Goal: Information Seeking & Learning: Understand process/instructions

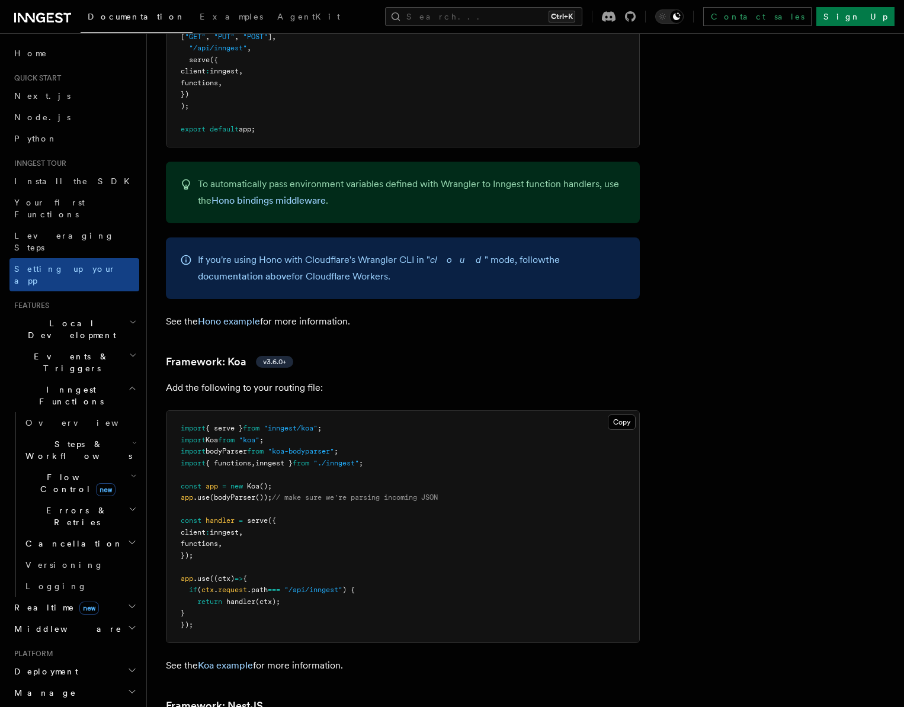
scroll to position [6243, 0]
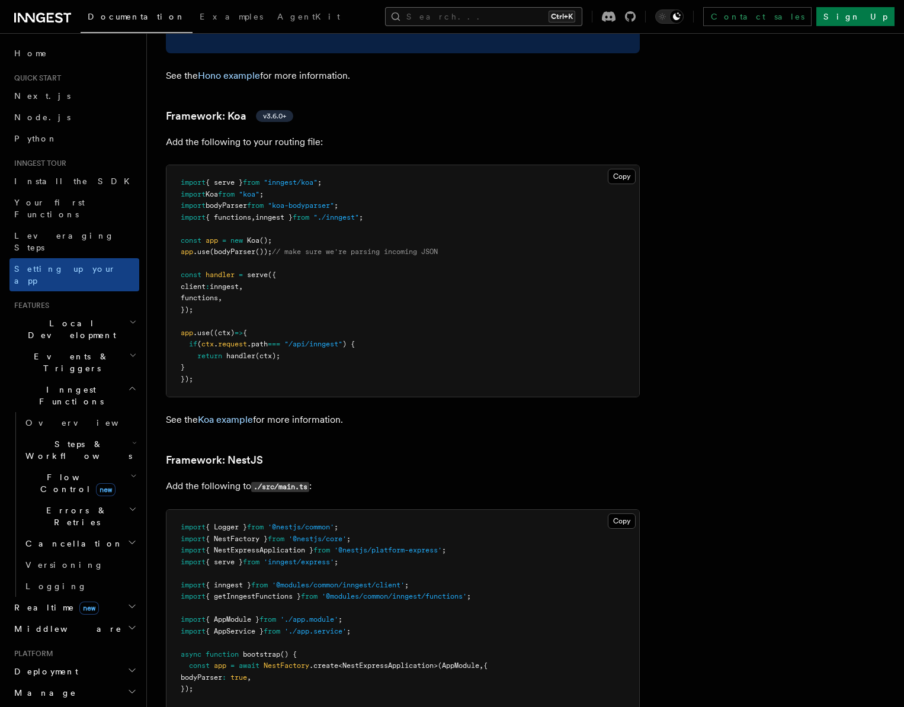
click at [554, 14] on button "Search... Ctrl+K" at bounding box center [483, 16] width 197 height 19
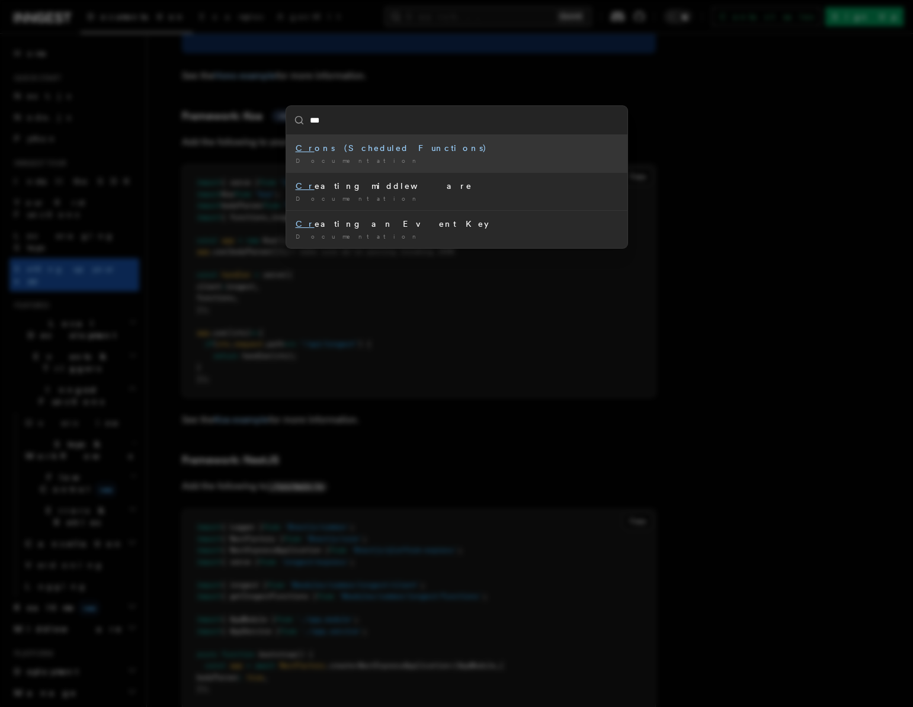
type input "****"
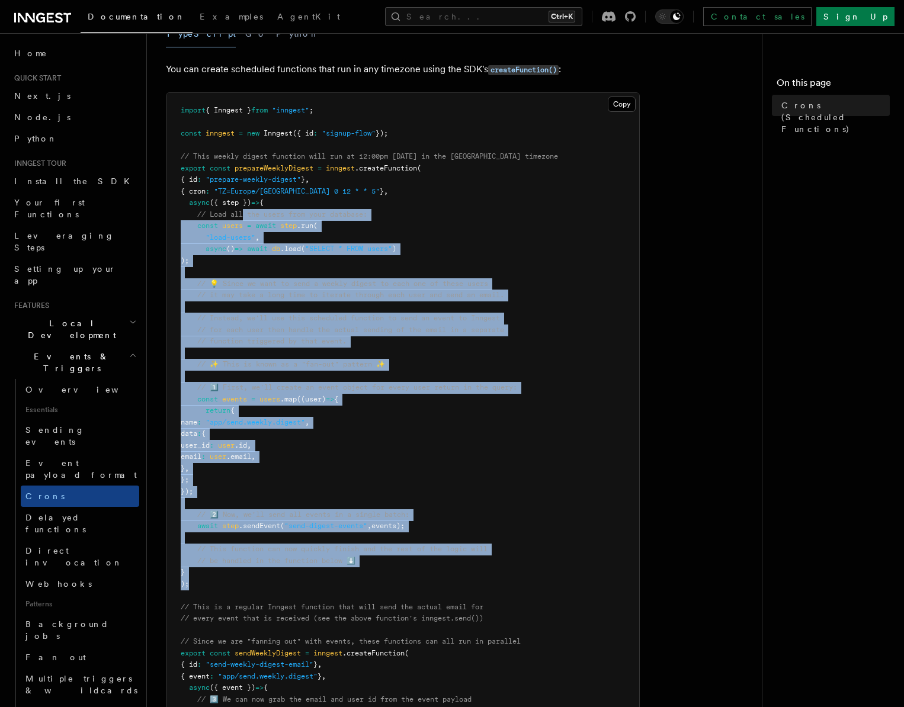
scroll to position [59, 0]
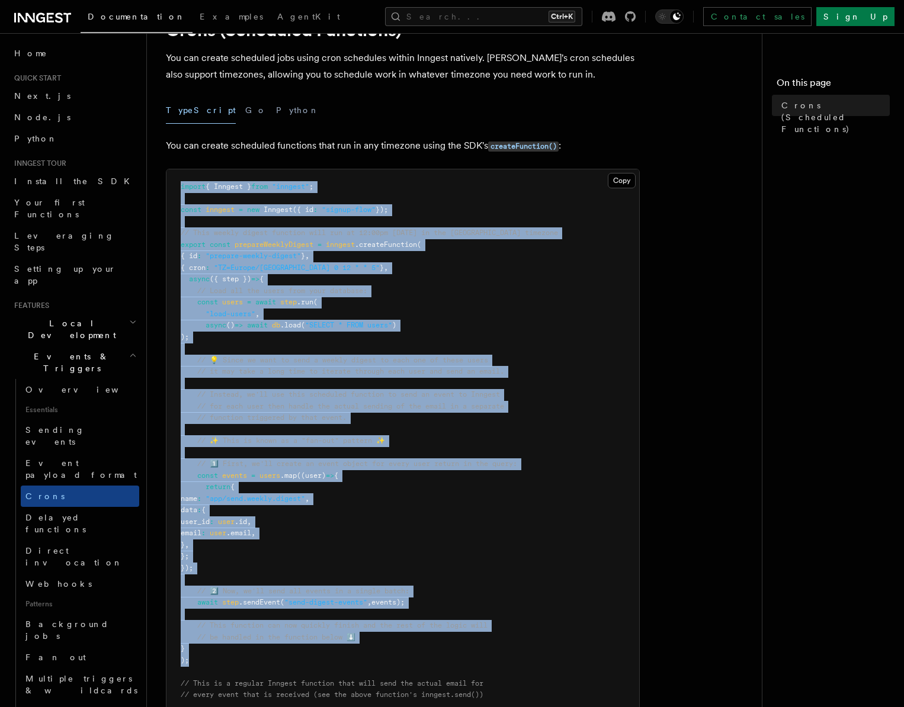
drag, startPoint x: 235, startPoint y: 421, endPoint x: 158, endPoint y: 180, distance: 252.7
click at [158, 180] on div "Features Events & Triggers Crons (Scheduled Functions) You can create scheduled…" at bounding box center [478, 590] width 662 height 1299
click at [493, 385] on pre "import { Inngest } from "inngest" ; const inngest = new Inngest ({ id : "signup…" at bounding box center [402, 533] width 473 height 728
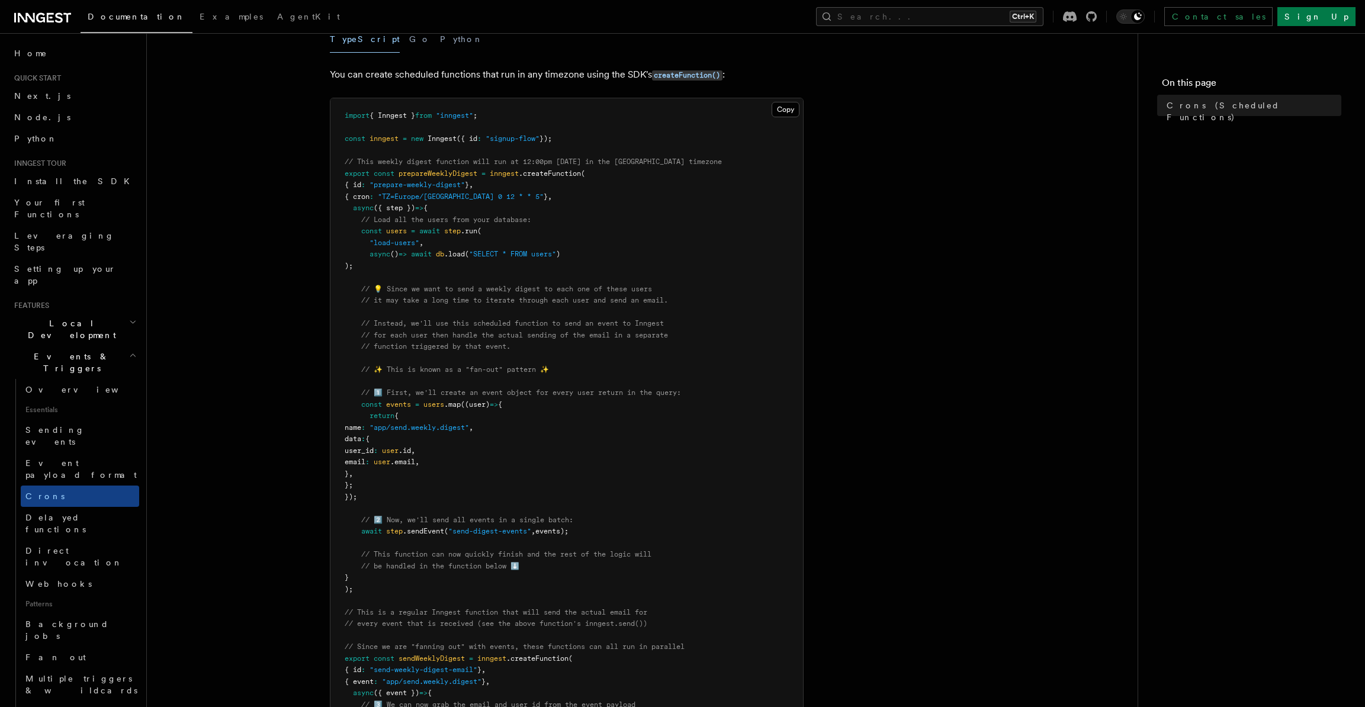
scroll to position [118, 0]
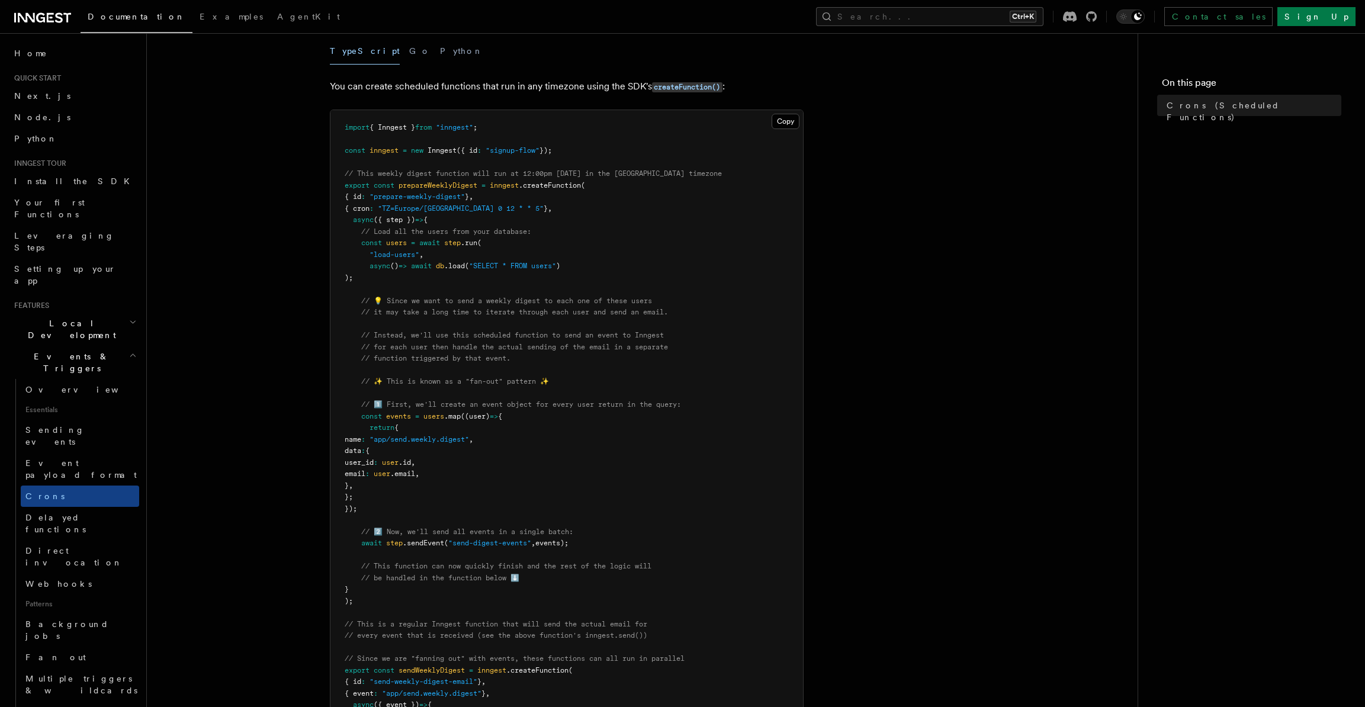
drag, startPoint x: 215, startPoint y: 89, endPoint x: 201, endPoint y: 79, distance: 16.6
click at [215, 89] on article "Features Events & Triggers Crons (Scheduled Functions) You can create scheduled…" at bounding box center [642, 557] width 953 height 1247
click at [903, 18] on button "Search... Ctrl+K" at bounding box center [929, 16] width 227 height 19
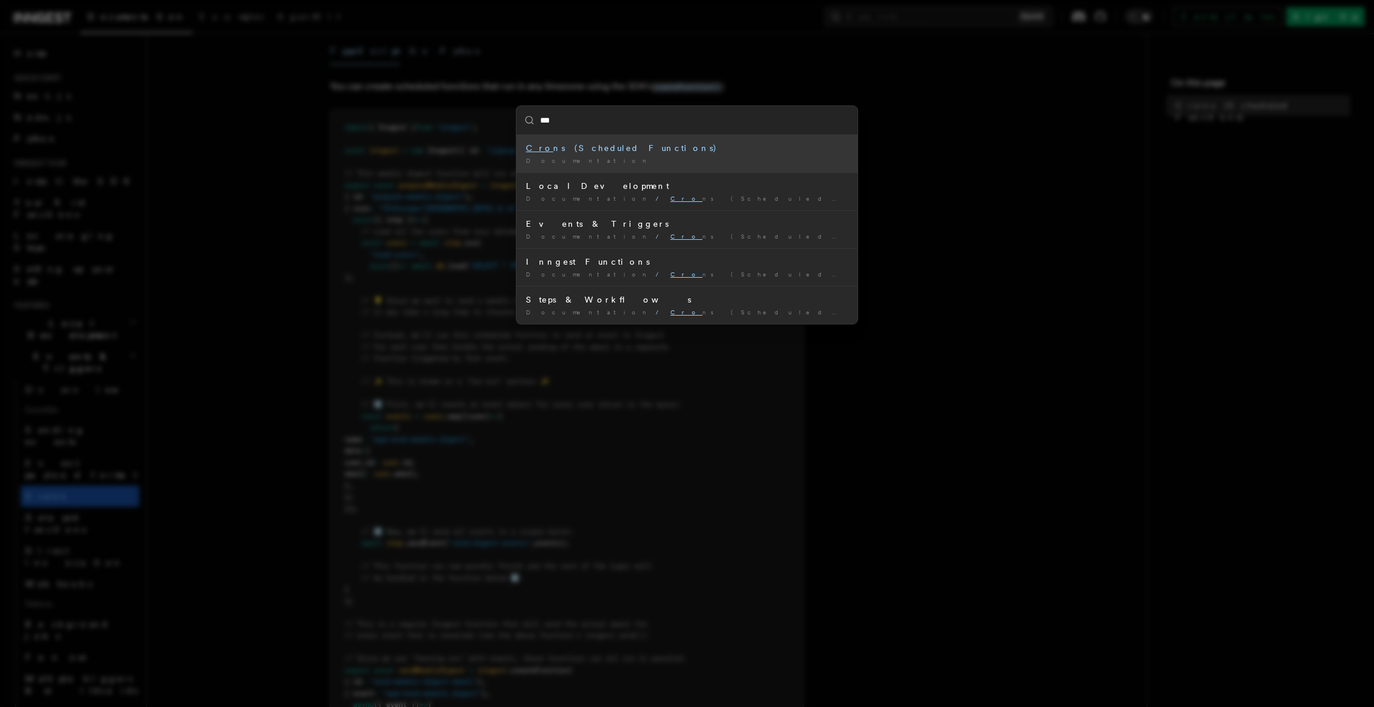
type input "****"
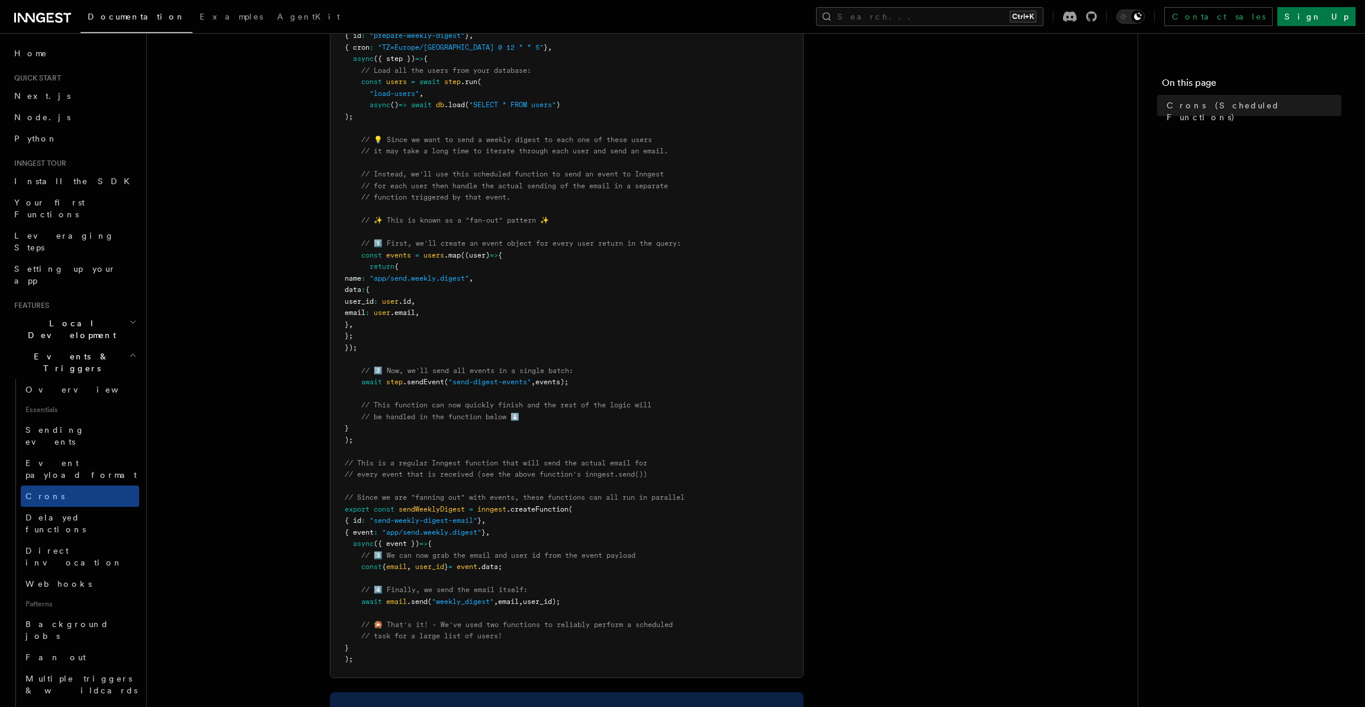
scroll to position [296, 0]
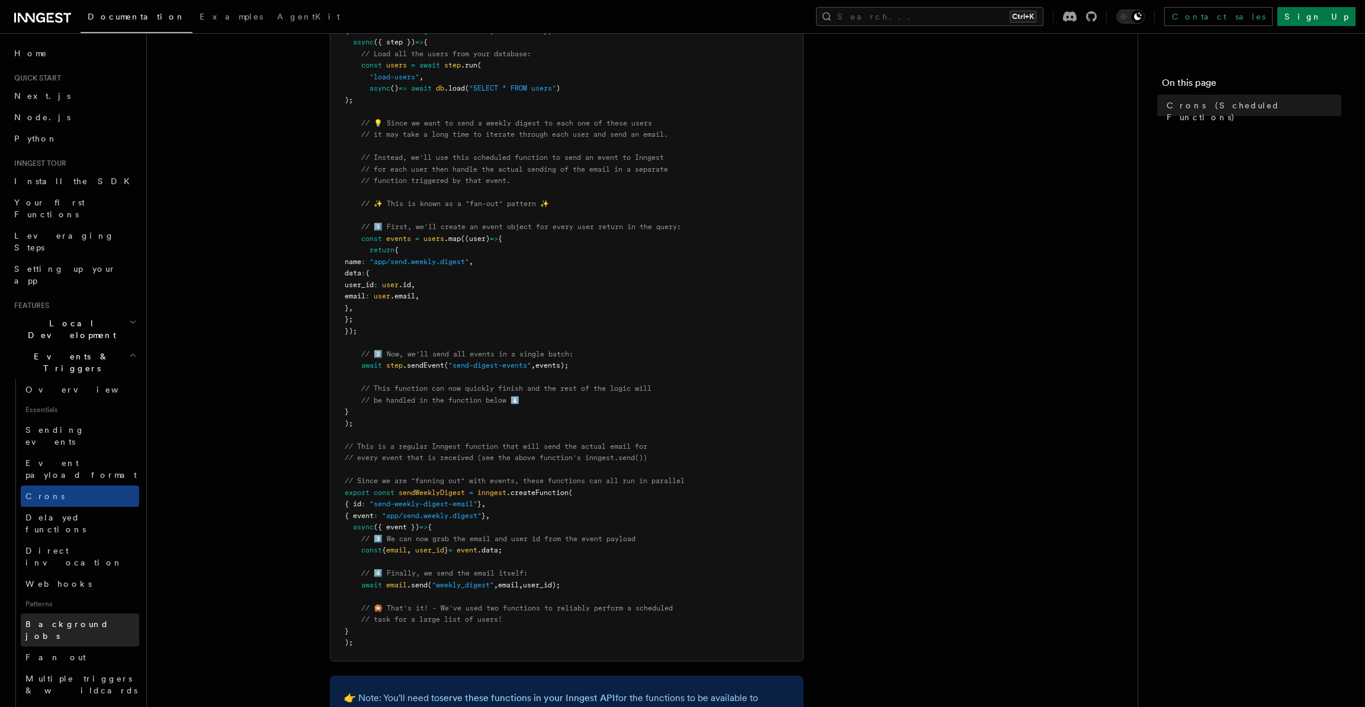
click at [75, 620] on span "Background jobs" at bounding box center [67, 630] width 84 height 21
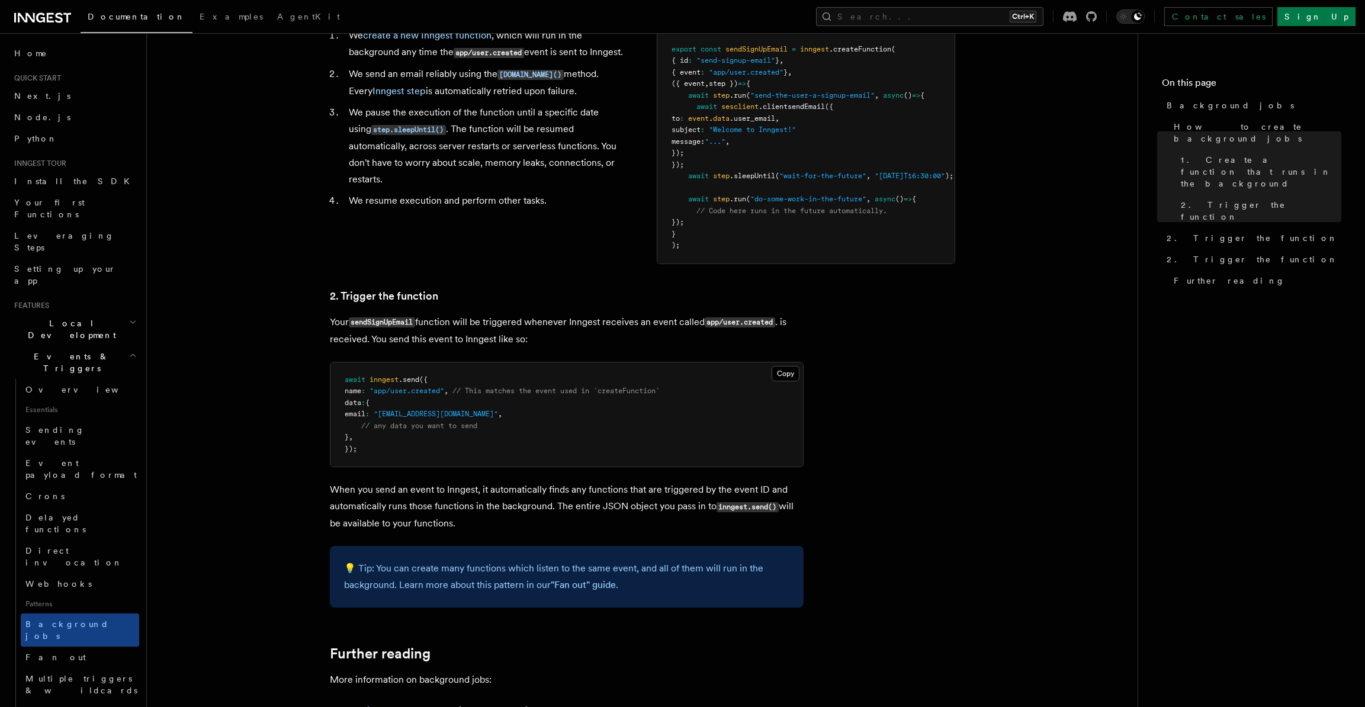
scroll to position [533, 0]
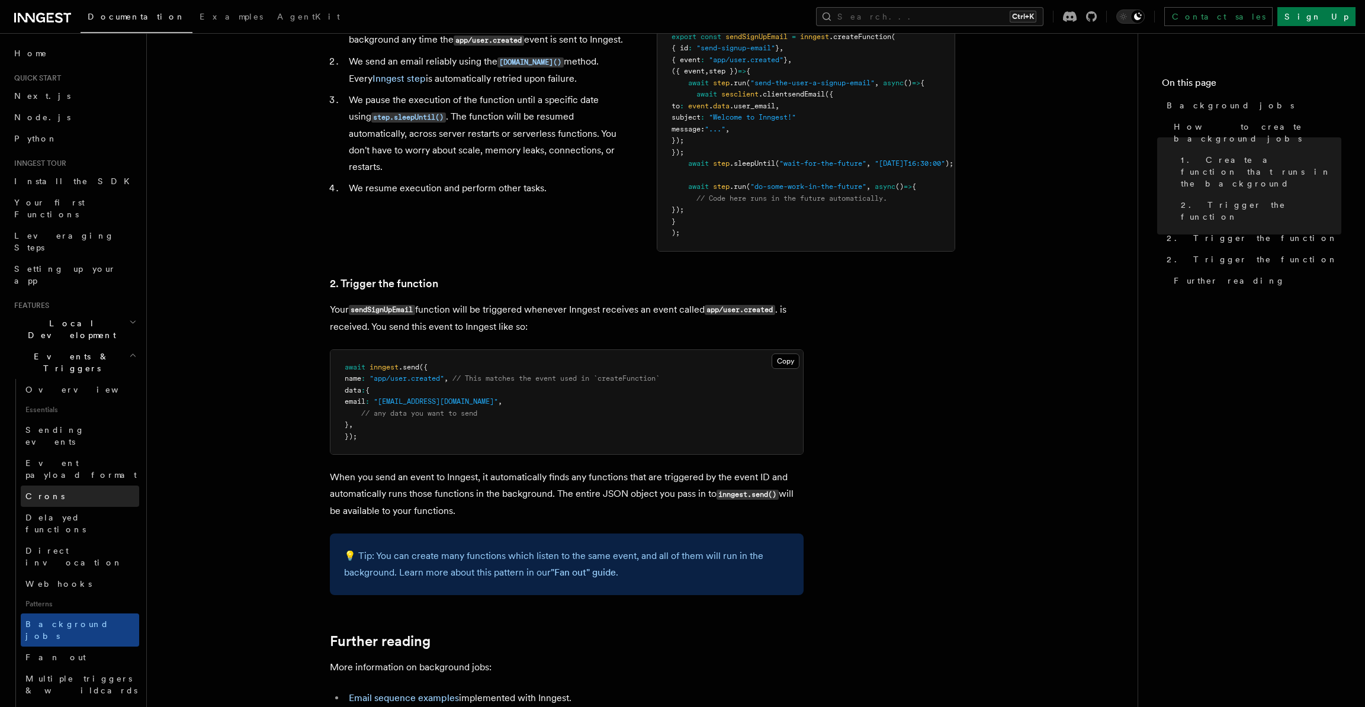
click at [93, 486] on link "Crons" at bounding box center [80, 496] width 118 height 21
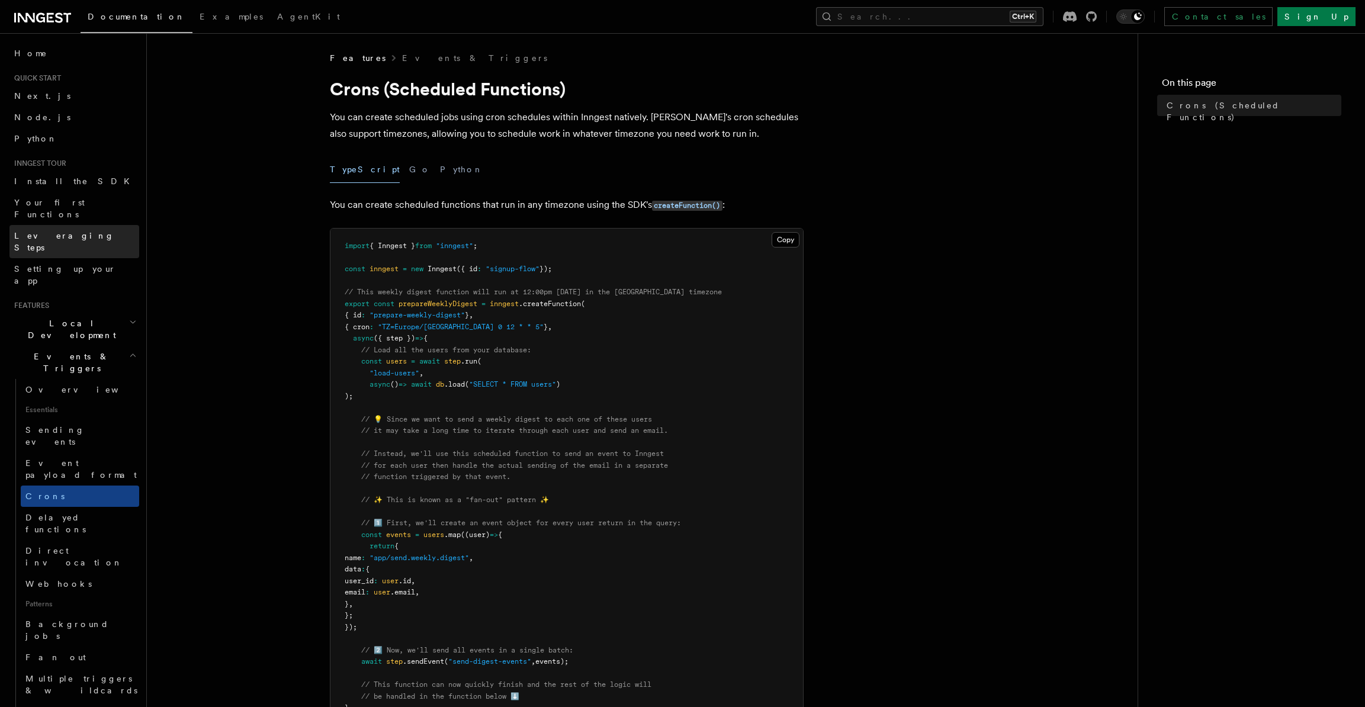
click at [86, 228] on link "Leveraging Steps" at bounding box center [74, 241] width 130 height 33
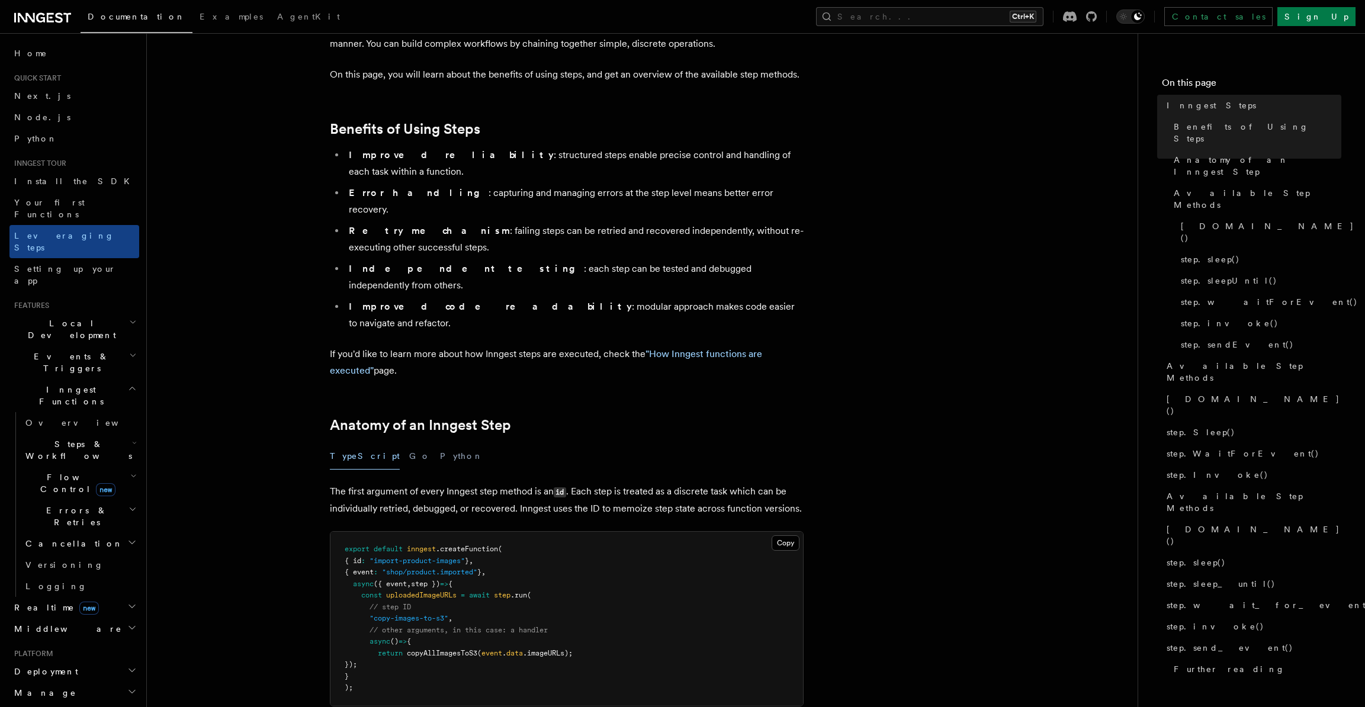
scroll to position [355, 0]
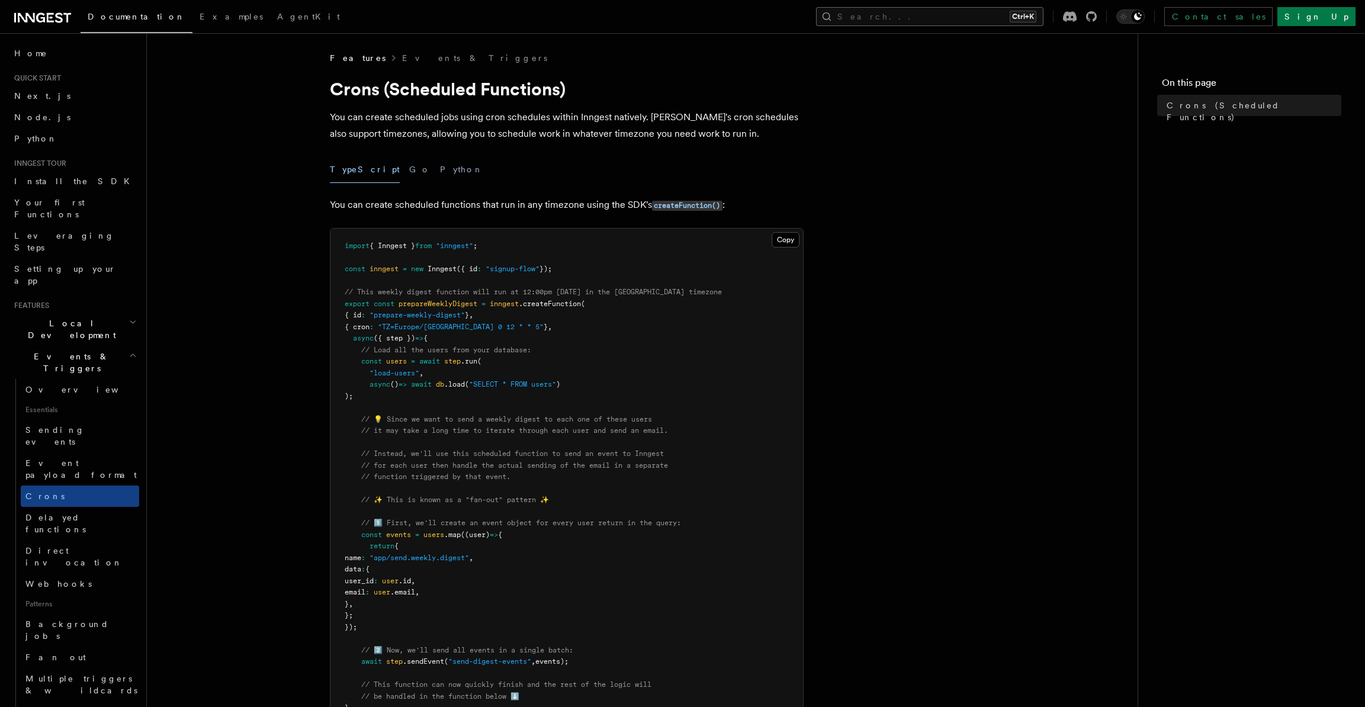
click at [927, 15] on button "Search... Ctrl+K" at bounding box center [929, 16] width 227 height 19
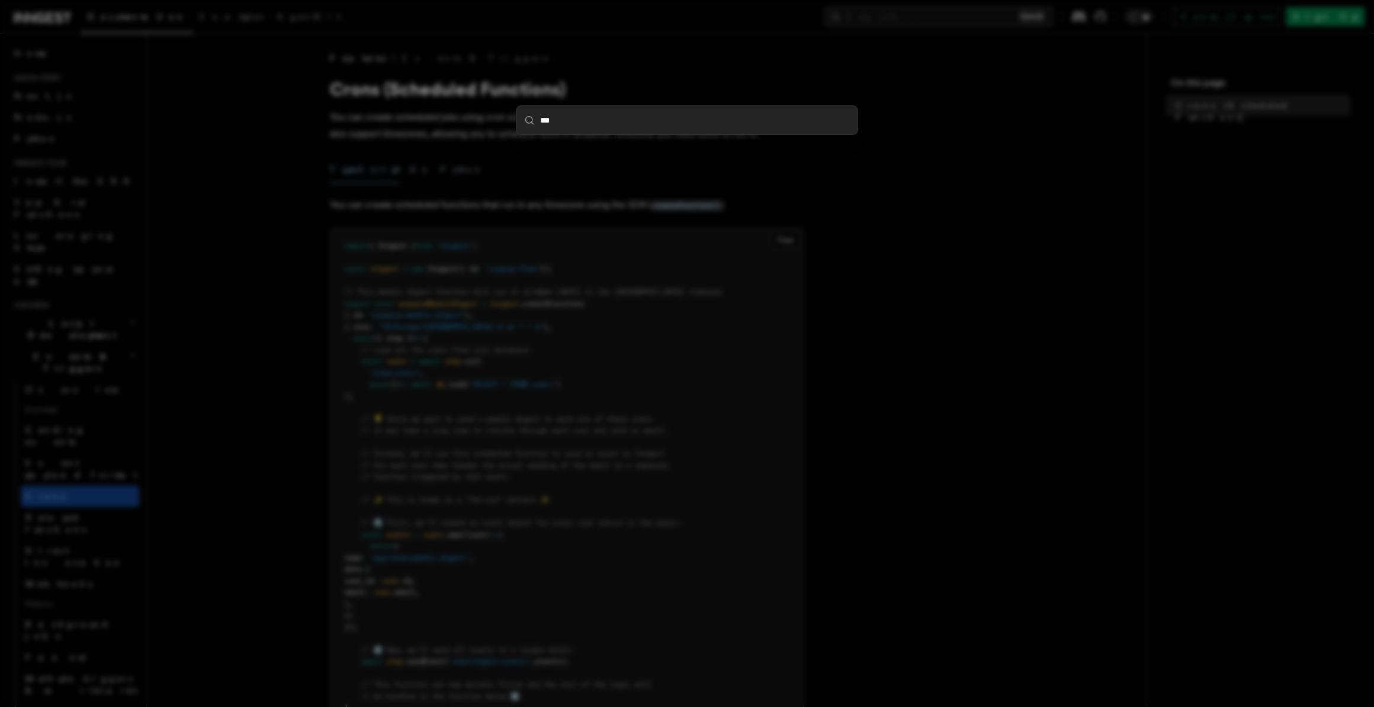
type input "****"
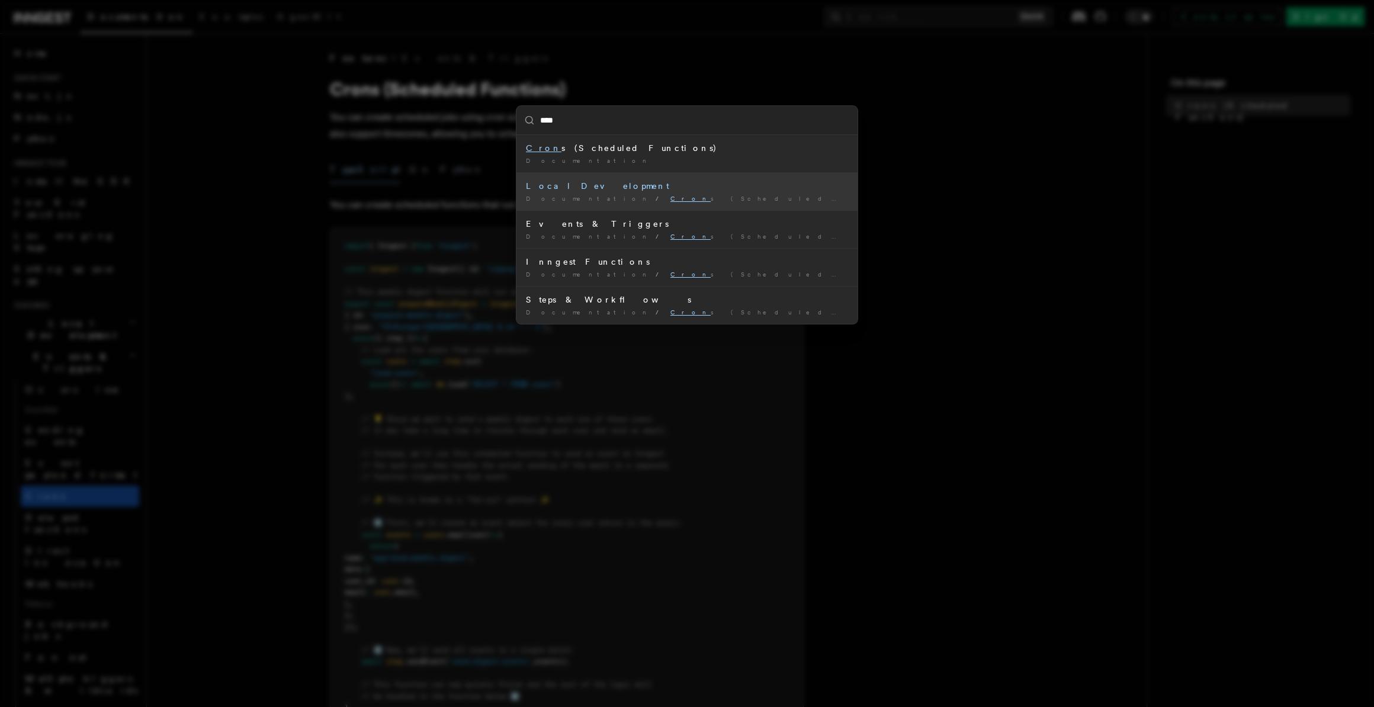
click at [670, 195] on span "Cron s (Scheduled Functions)" at bounding box center [804, 198] width 268 height 7
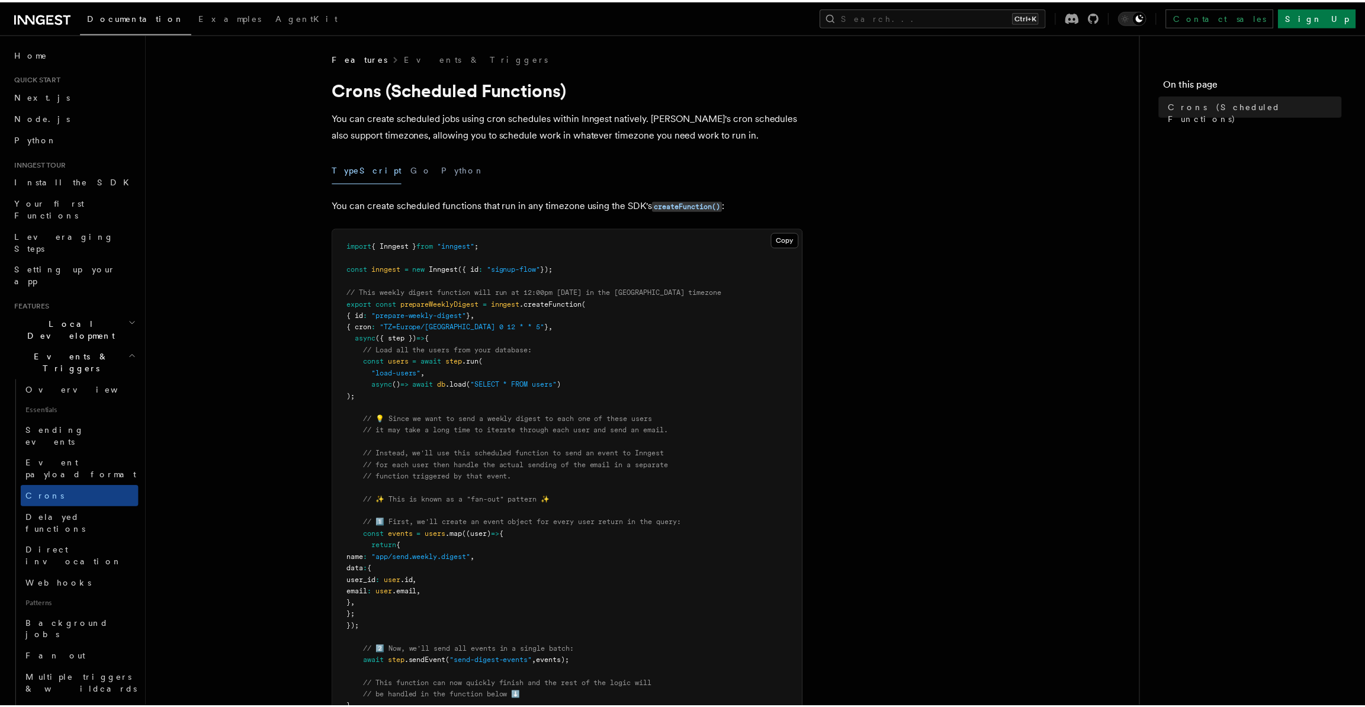
scroll to position [244, 0]
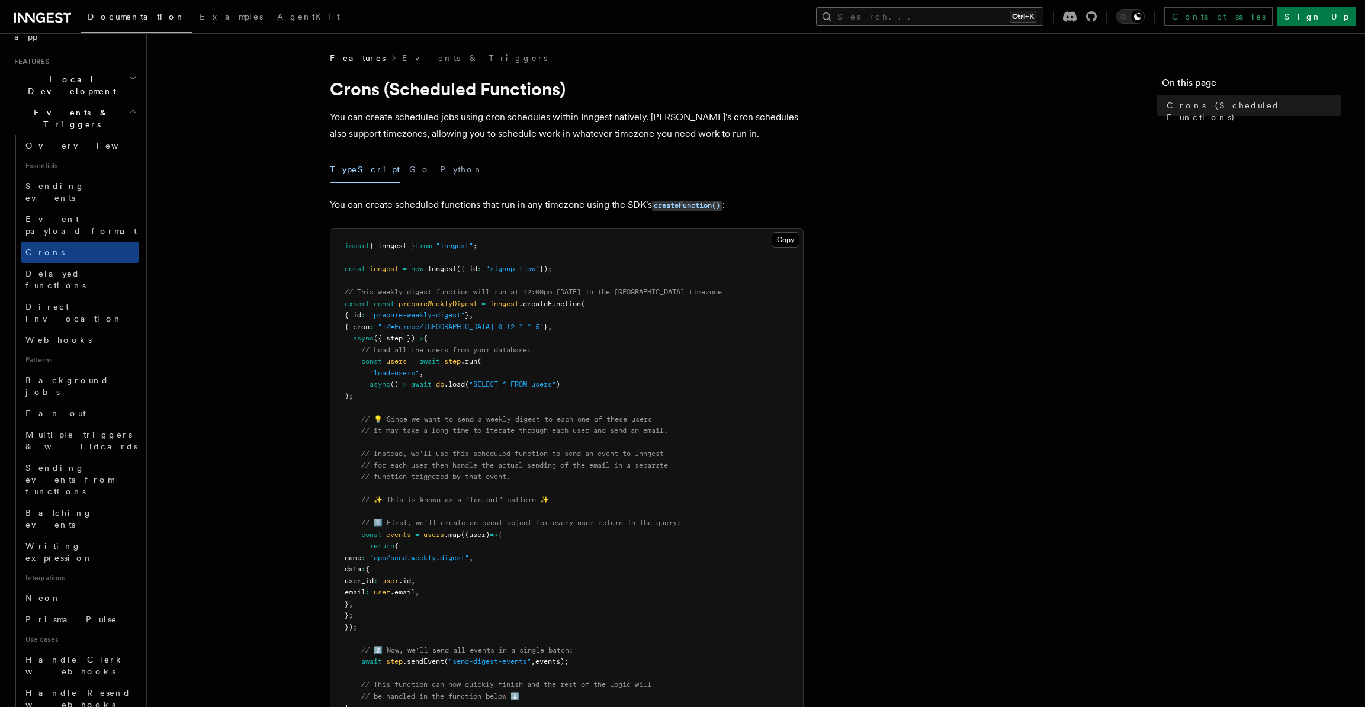
click at [928, 21] on button "Search... Ctrl+K" at bounding box center [929, 16] width 227 height 19
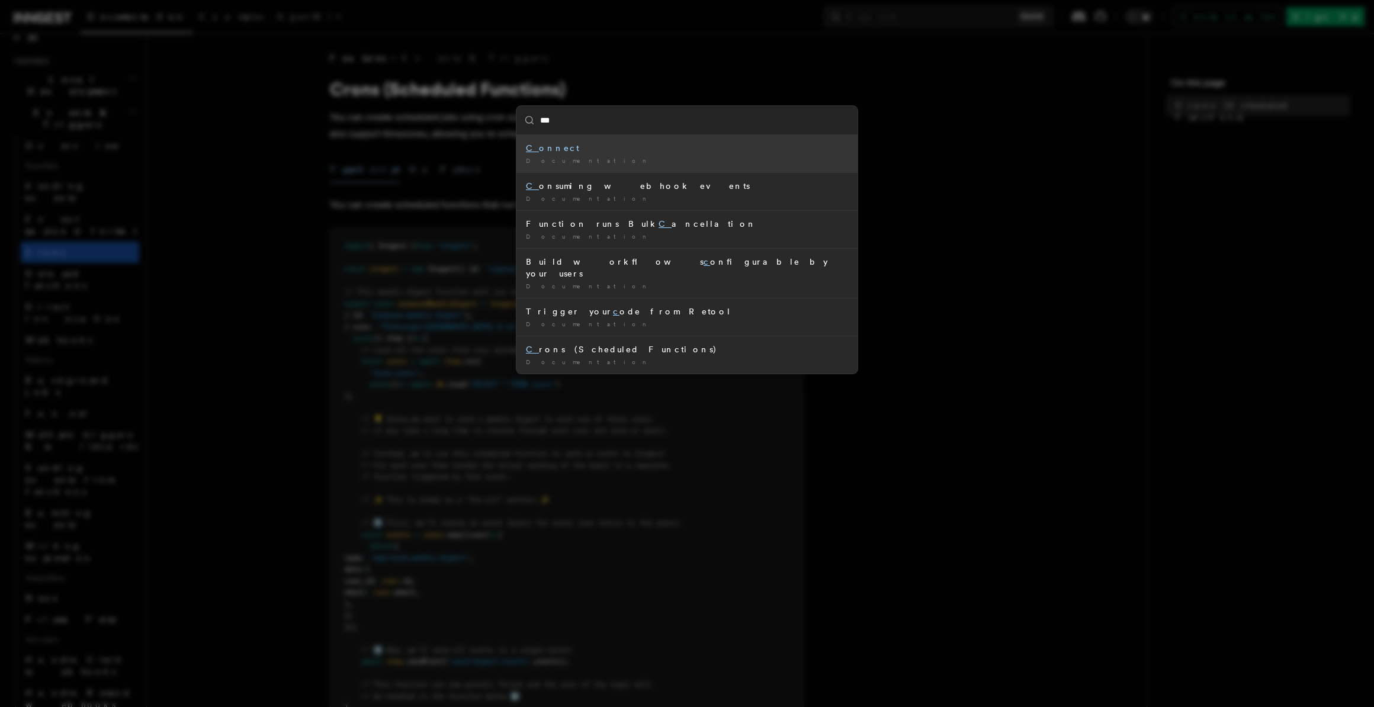
type input "****"
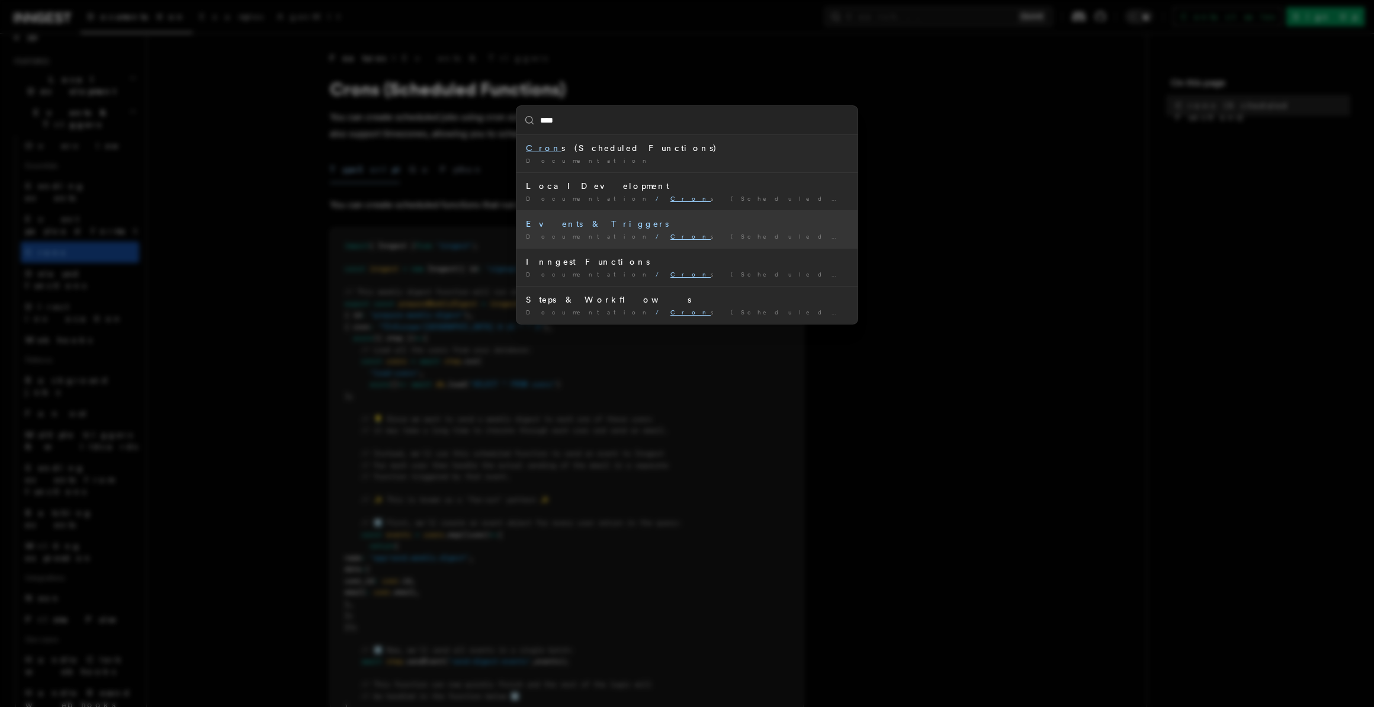
click at [670, 237] on mark "Cron" at bounding box center [690, 236] width 40 height 7
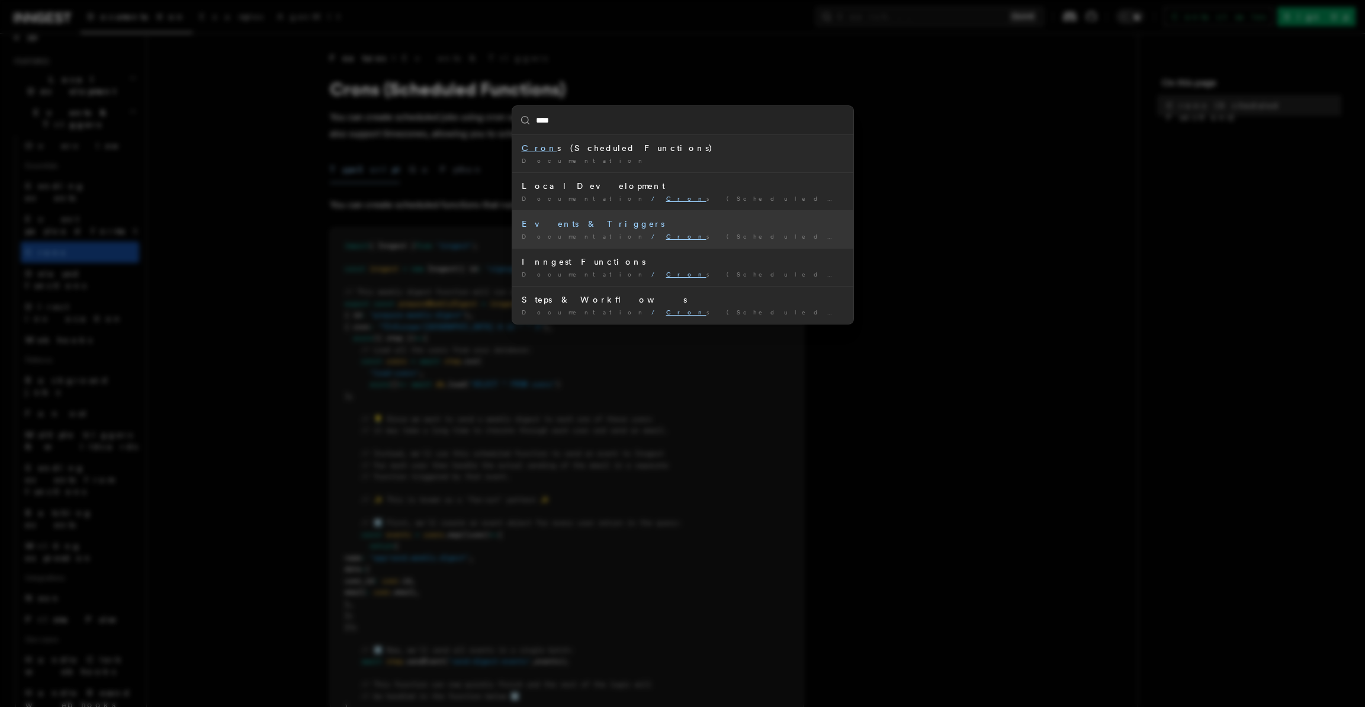
scroll to position [265, 0]
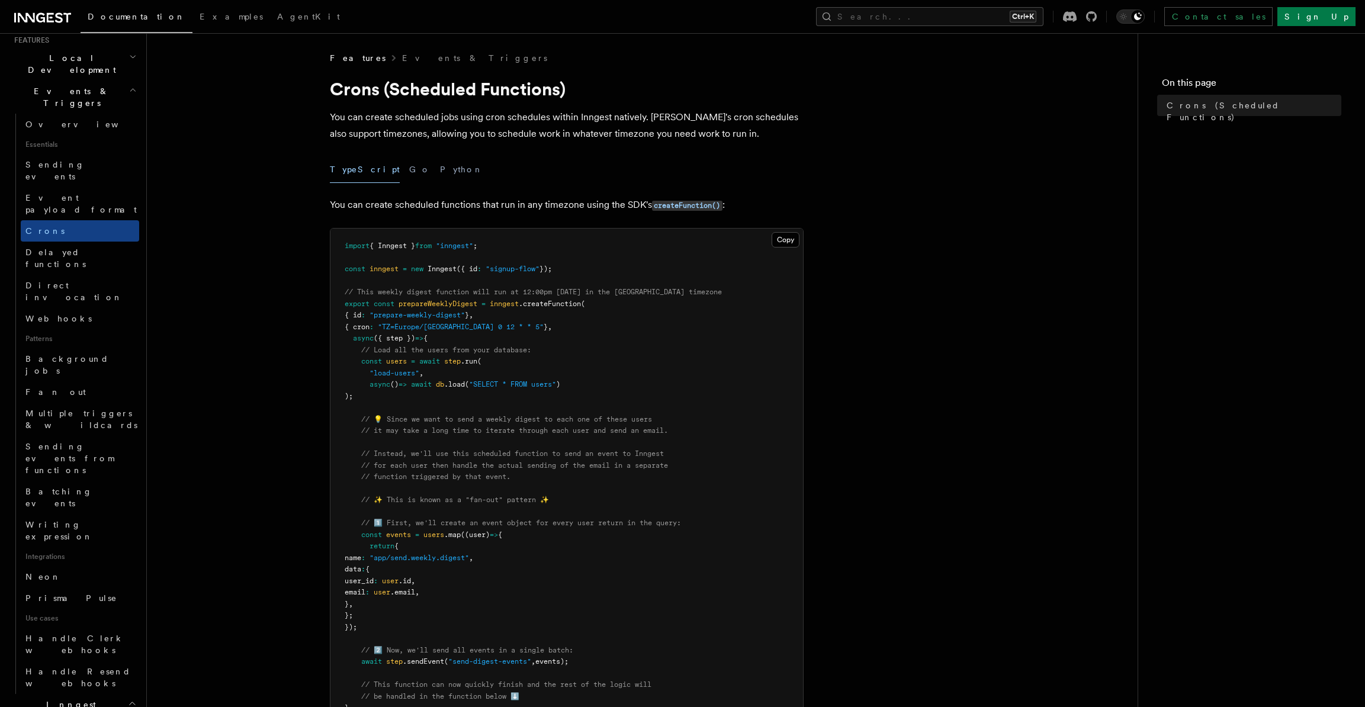
click at [330, 296] on pre "import { Inngest } from "inngest" ; const inngest = new Inngest ({ id : "signup…" at bounding box center [566, 593] width 473 height 728
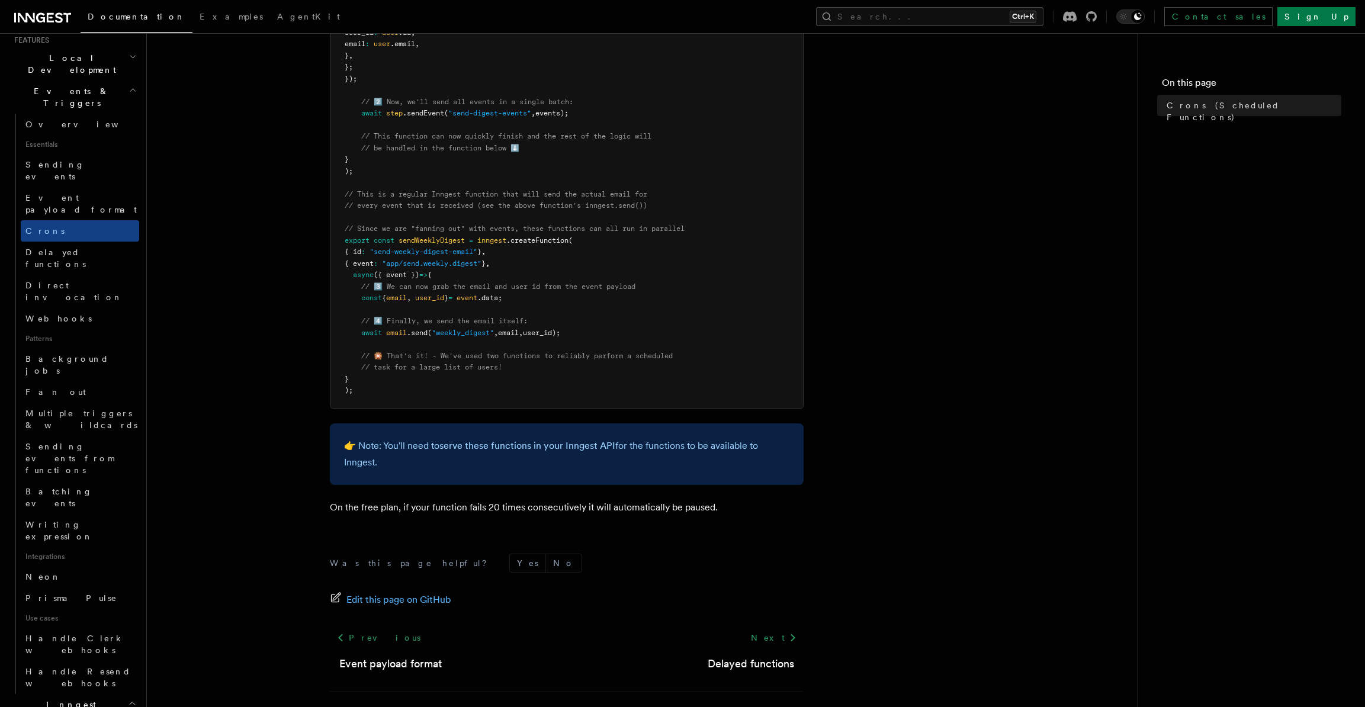
scroll to position [592, 0]
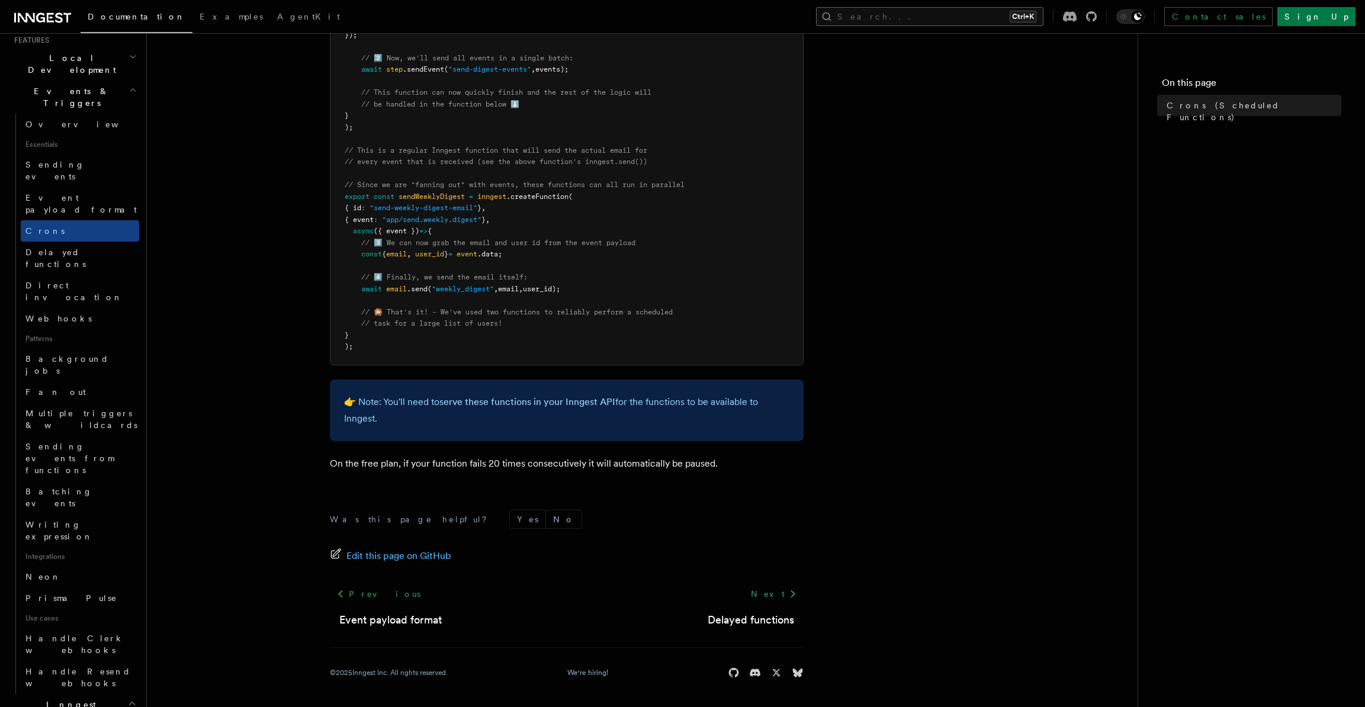
click at [977, 20] on button "Search... Ctrl+K" at bounding box center [929, 16] width 227 height 19
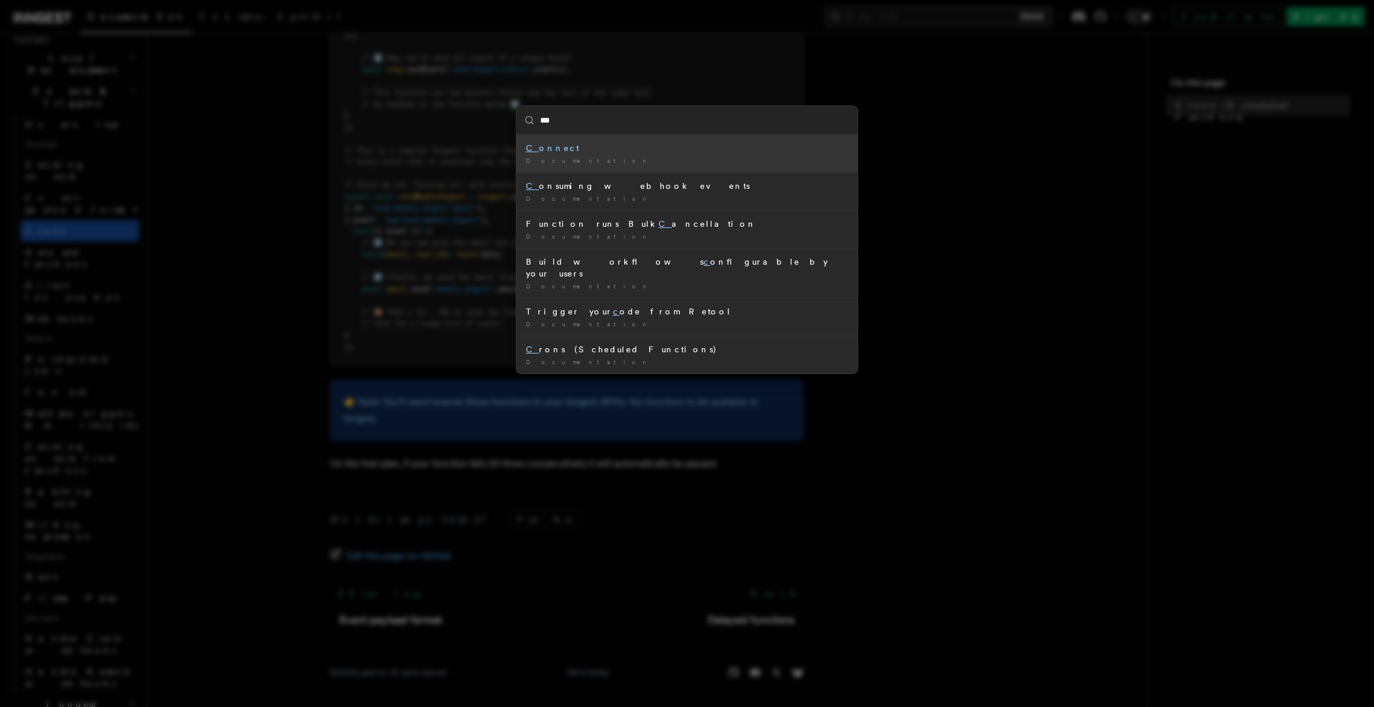
type input "****"
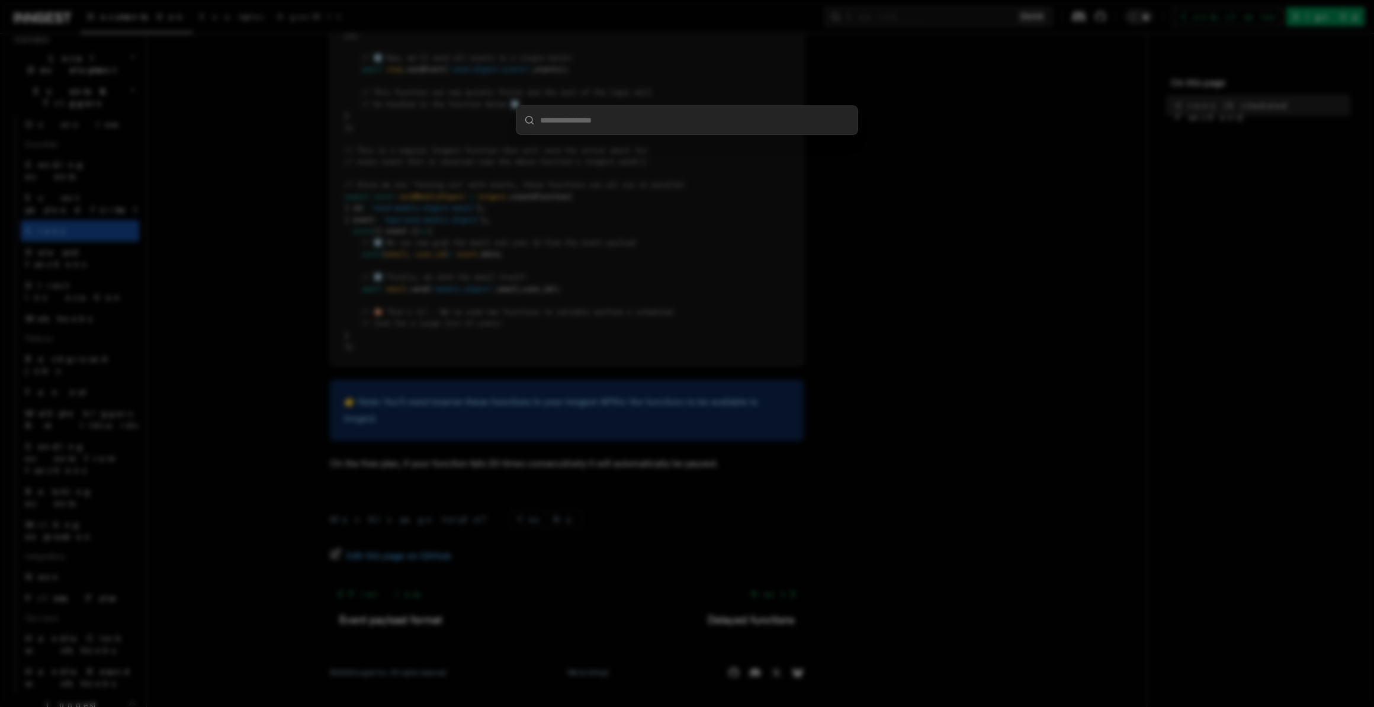
click at [393, 207] on div at bounding box center [687, 353] width 1374 height 707
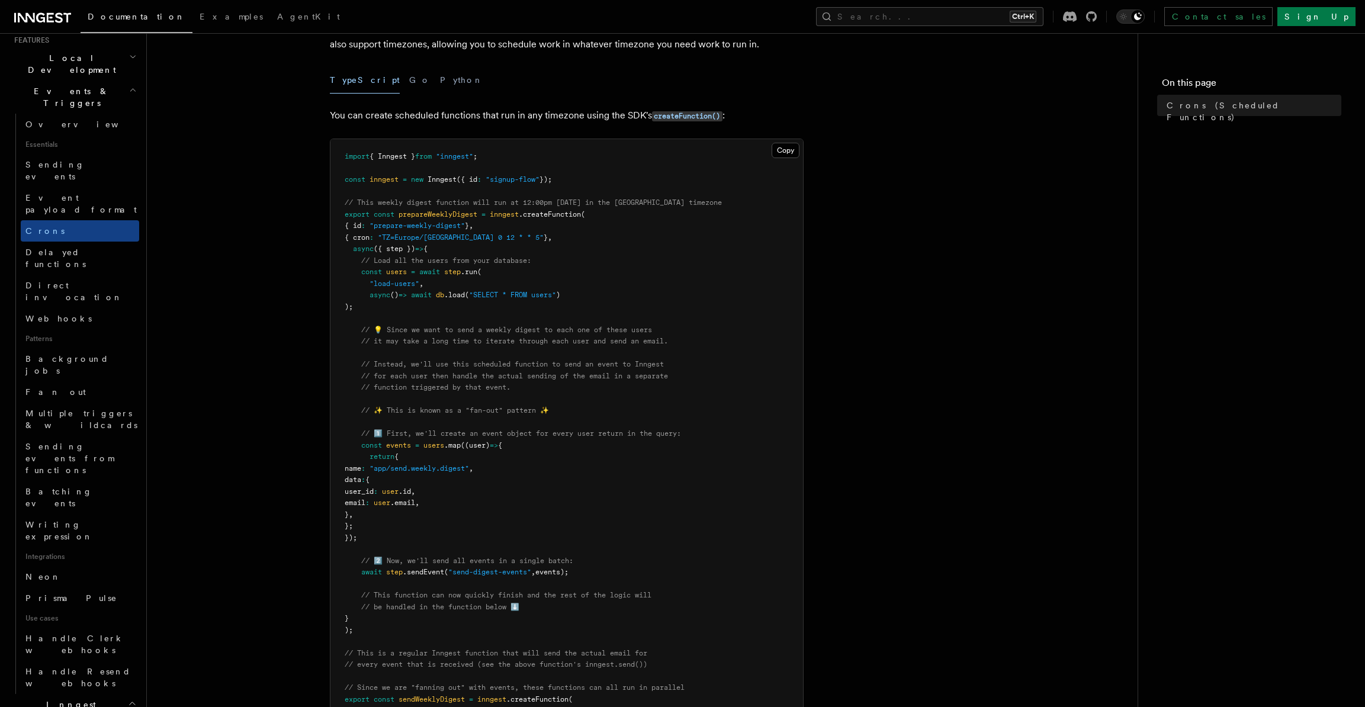
scroll to position [0, 0]
